Goal: Task Accomplishment & Management: Manage account settings

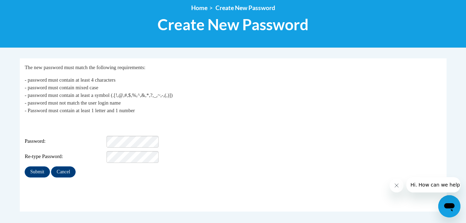
scroll to position [82, 0]
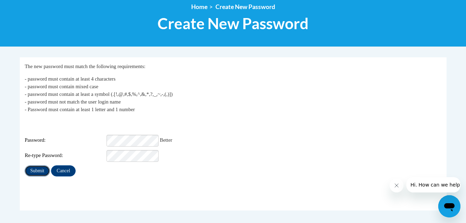
click at [26, 165] on input "Submit" at bounding box center [37, 170] width 25 height 11
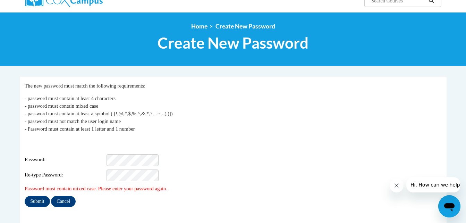
scroll to position [63, 0]
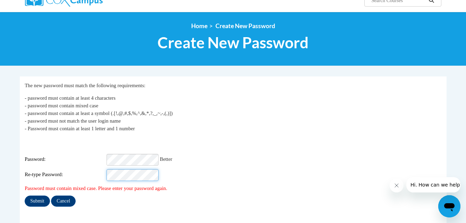
click at [25, 195] on input "Submit" at bounding box center [37, 200] width 25 height 11
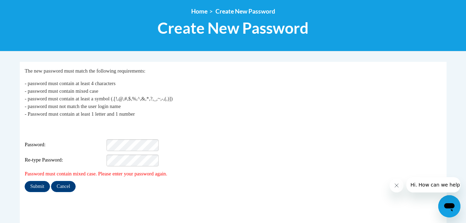
scroll to position [78, 0]
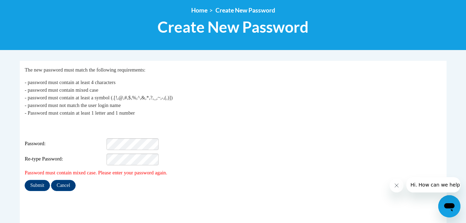
click at [130, 148] on div "Login: ageorge@kusd.edu Password: Re-type Password:" at bounding box center [233, 143] width 417 height 43
click at [36, 180] on input "Submit" at bounding box center [37, 185] width 25 height 11
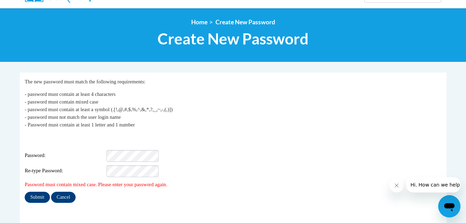
scroll to position [75, 0]
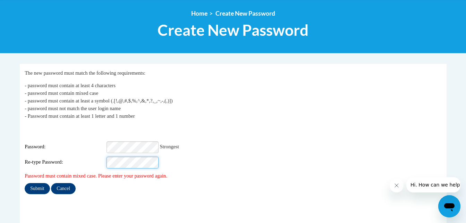
click at [25, 183] on input "Submit" at bounding box center [37, 188] width 25 height 11
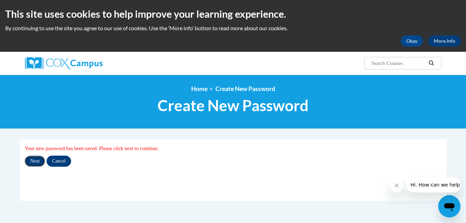
click at [32, 162] on input "Next" at bounding box center [35, 160] width 20 height 11
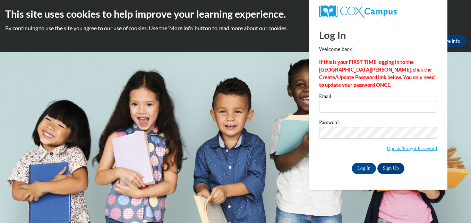
click at [343, 120] on label "Password" at bounding box center [378, 123] width 118 height 7
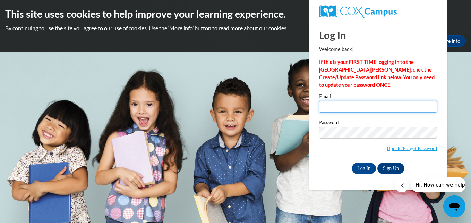
click at [344, 102] on input "Email" at bounding box center [378, 107] width 118 height 12
type input "[EMAIL_ADDRESS][DOMAIN_NAME]"
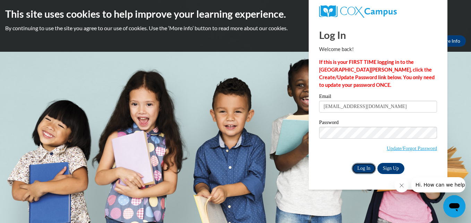
click at [366, 168] on input "Log In" at bounding box center [364, 168] width 24 height 11
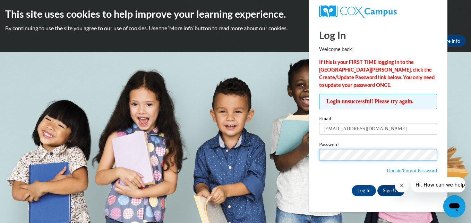
click at [352, 185] on input "Log In" at bounding box center [364, 190] width 24 height 11
click at [423, 142] on label "Password" at bounding box center [378, 145] width 118 height 7
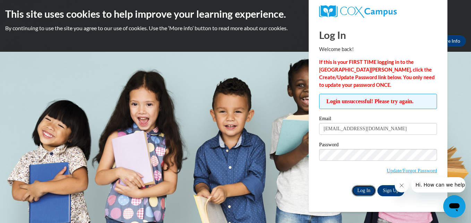
click at [367, 187] on input "Log In" at bounding box center [364, 190] width 24 height 11
